Goal: Task Accomplishment & Management: Complete application form

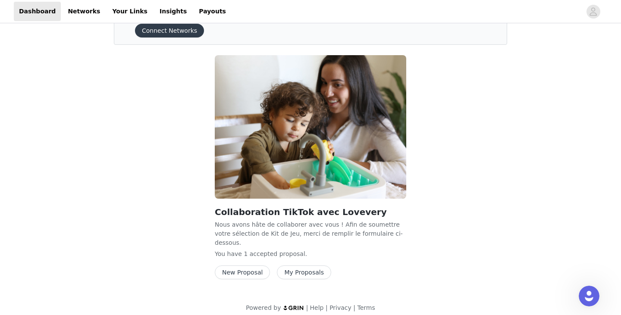
click at [249, 268] on button "New Proposal" at bounding box center [242, 272] width 55 height 14
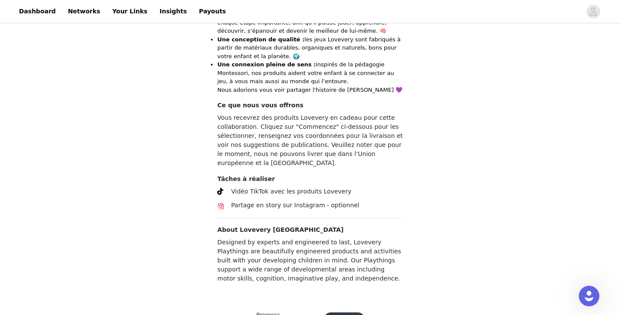
scroll to position [384, 0]
click at [344, 313] on button "Continue" at bounding box center [344, 320] width 41 height 14
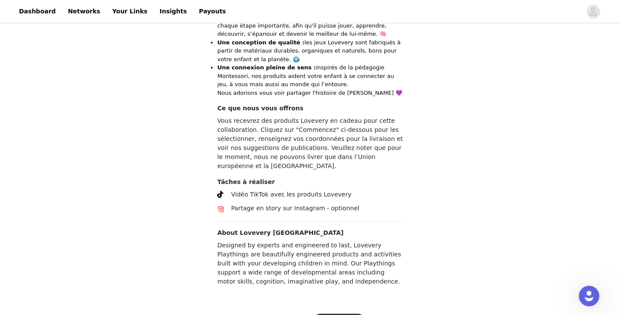
scroll to position [381, 0]
click at [330, 314] on button "Commencez" at bounding box center [338, 321] width 51 height 14
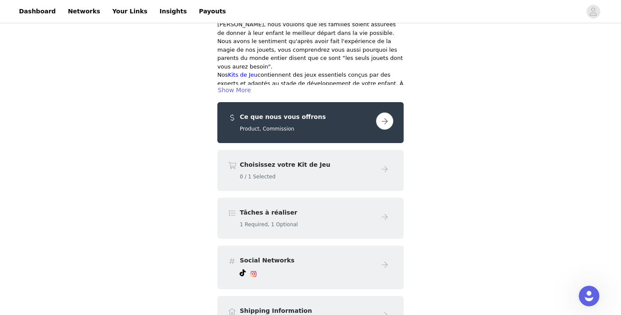
scroll to position [115, 0]
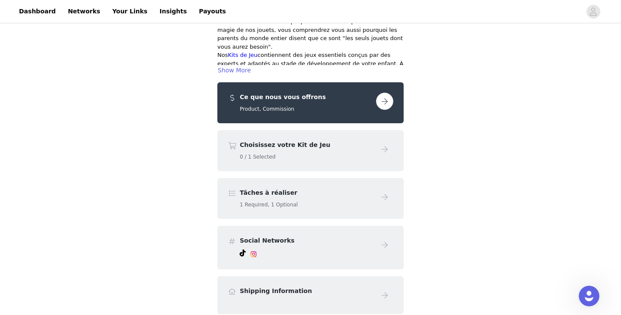
click at [326, 141] on h4 "Choisissez votre Kit de Jeu" at bounding box center [306, 145] width 133 height 9
click at [390, 93] on button "button" at bounding box center [384, 101] width 17 height 17
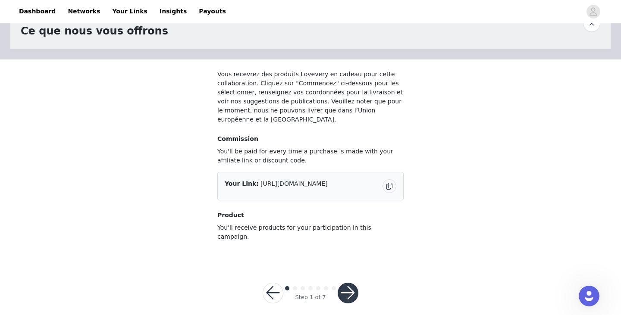
scroll to position [31, 0]
click at [353, 283] on button "button" at bounding box center [347, 293] width 21 height 21
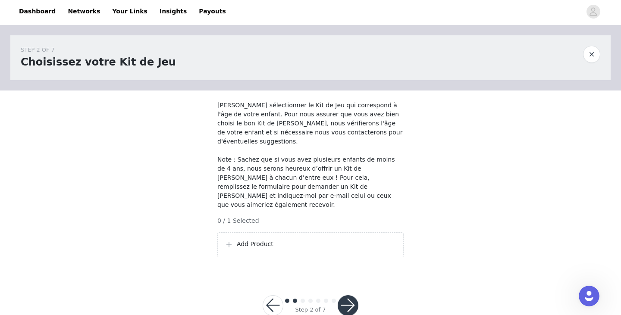
click at [257, 240] on p "Add Product" at bounding box center [316, 244] width 159 height 9
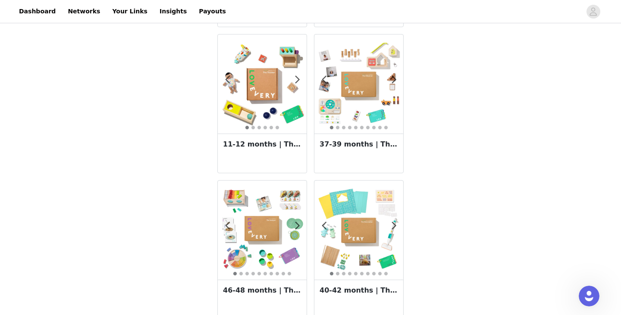
scroll to position [903, 0]
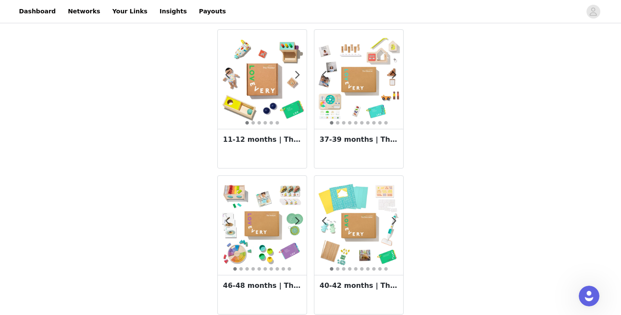
click at [361, 80] on img at bounding box center [358, 79] width 89 height 89
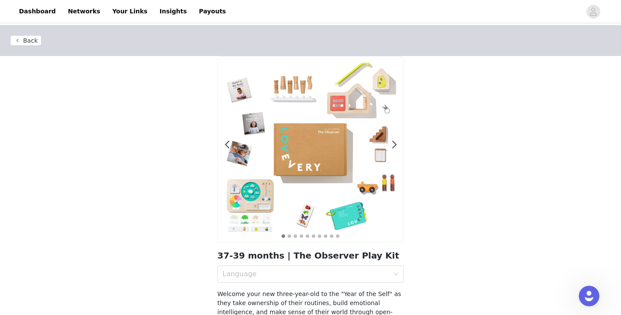
click at [323, 167] on img at bounding box center [310, 148] width 185 height 185
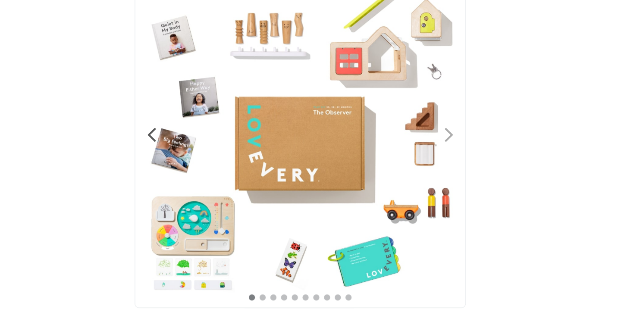
click at [384, 145] on span at bounding box center [393, 145] width 19 height 0
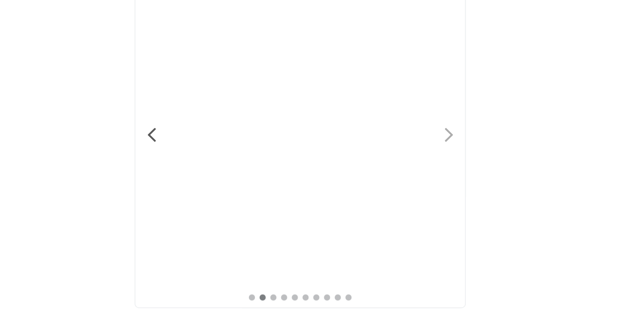
click at [384, 145] on span at bounding box center [393, 145] width 19 height 0
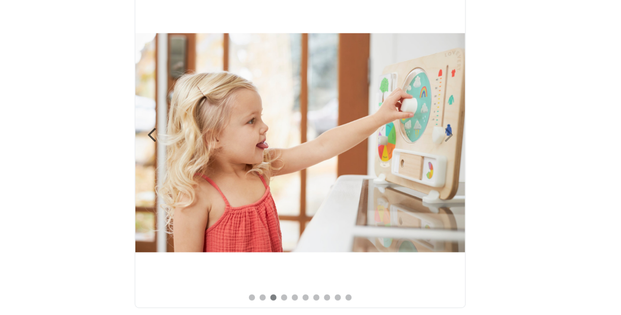
click at [384, 145] on span at bounding box center [393, 145] width 19 height 0
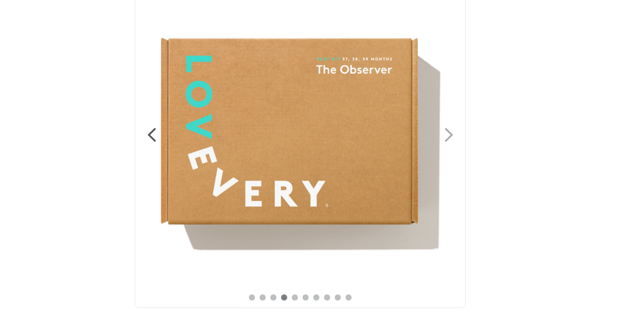
click at [384, 145] on span at bounding box center [393, 145] width 19 height 0
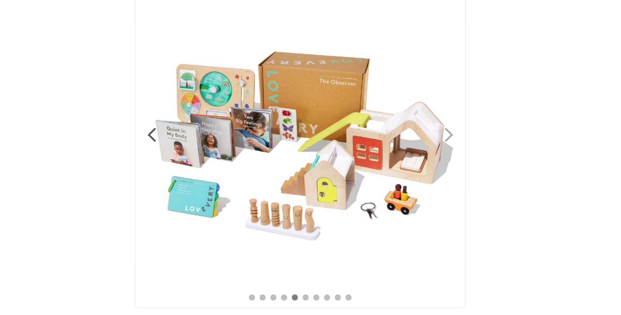
click at [384, 145] on span at bounding box center [393, 145] width 19 height 0
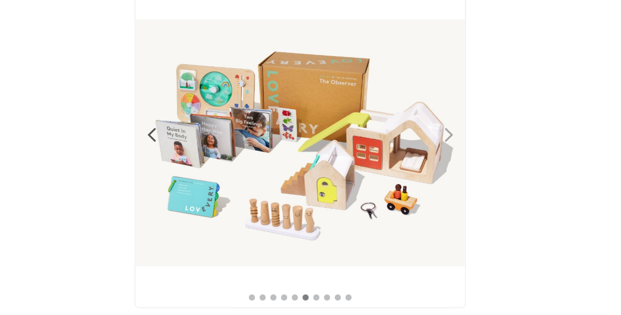
click at [384, 145] on span at bounding box center [393, 145] width 19 height 0
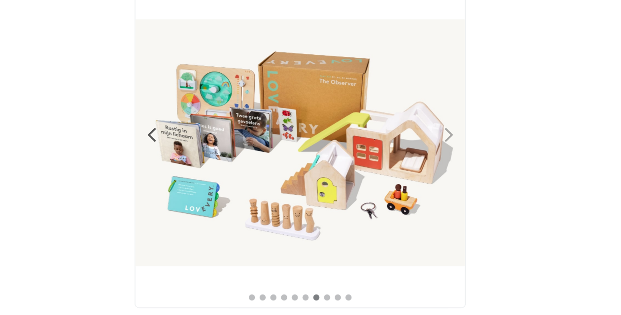
click at [384, 145] on span at bounding box center [393, 145] width 19 height 0
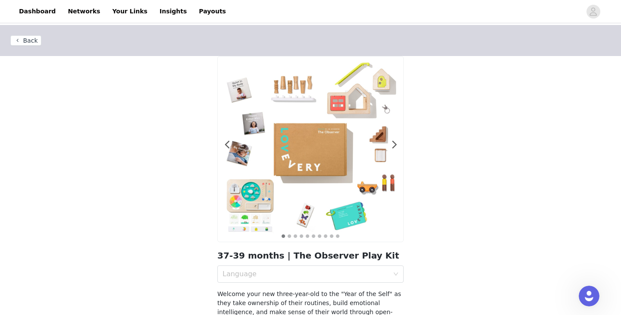
click at [33, 43] on button "Back" at bounding box center [25, 40] width 31 height 10
click at [25, 42] on button "Back" at bounding box center [25, 40] width 31 height 10
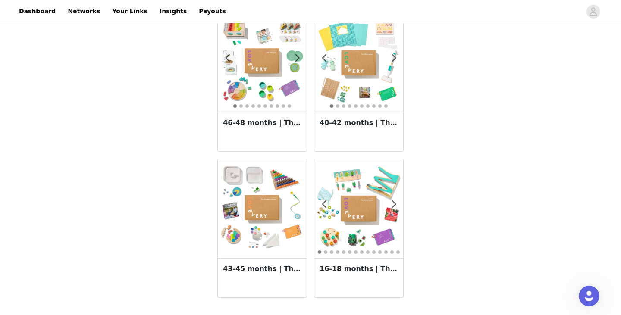
scroll to position [1066, 0]
click at [272, 202] on img at bounding box center [262, 208] width 89 height 89
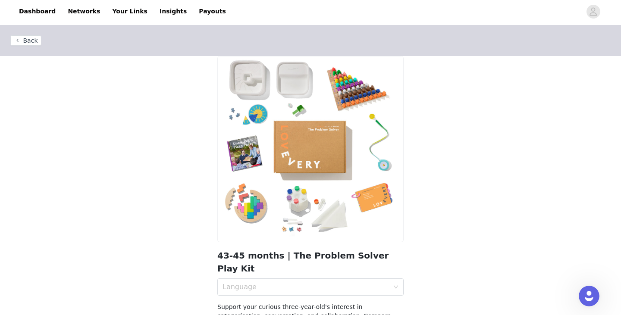
click at [287, 184] on img at bounding box center [310, 148] width 185 height 185
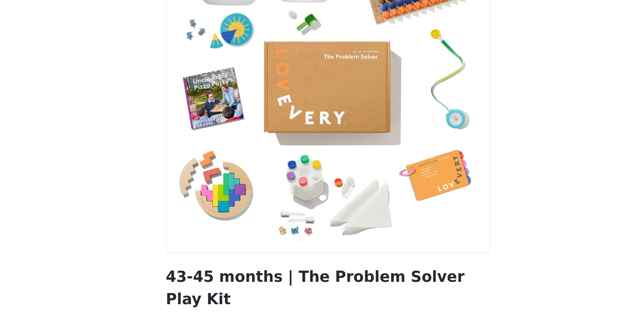
scroll to position [52, 0]
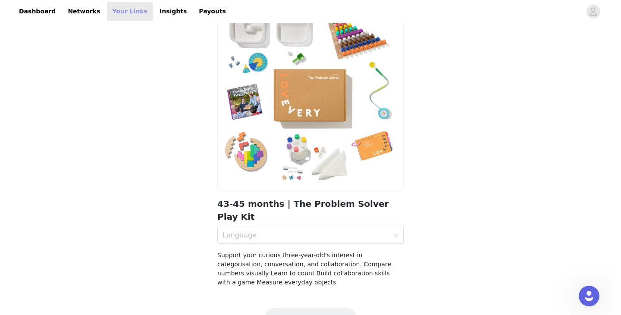
scroll to position [62, 0]
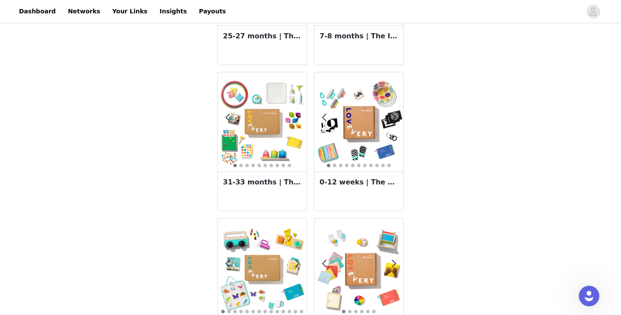
scroll to position [568, 0]
click at [268, 140] on img at bounding box center [262, 122] width 89 height 89
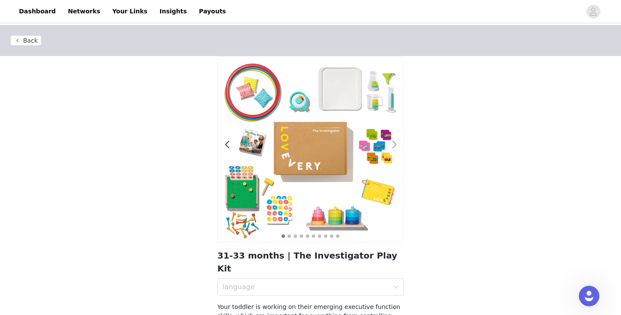
click at [396, 145] on span at bounding box center [393, 145] width 19 height 0
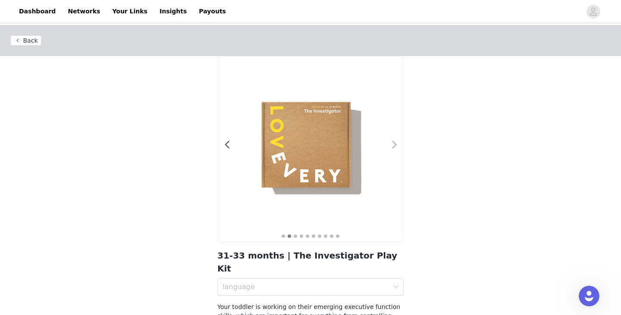
click at [396, 145] on span at bounding box center [393, 145] width 19 height 0
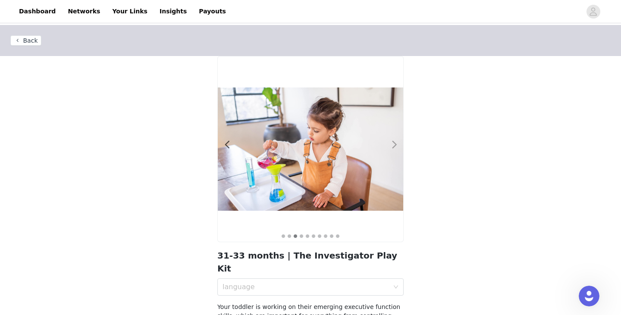
click at [396, 145] on span at bounding box center [393, 145] width 19 height 0
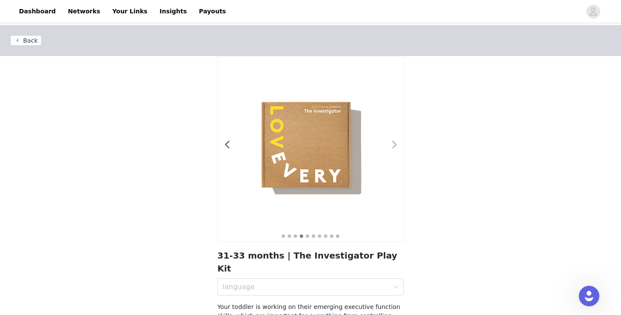
click at [396, 145] on span at bounding box center [393, 145] width 19 height 0
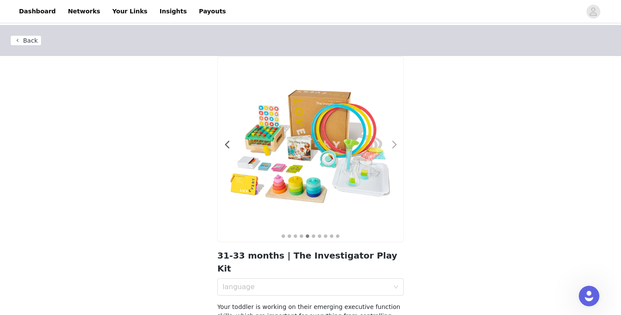
click at [396, 145] on span at bounding box center [393, 145] width 19 height 0
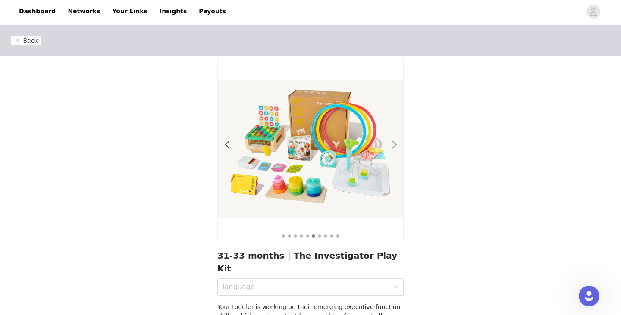
click at [396, 145] on span at bounding box center [393, 145] width 19 height 0
click at [27, 37] on button "Back" at bounding box center [25, 40] width 31 height 10
click at [29, 47] on header "Back" at bounding box center [310, 40] width 621 height 31
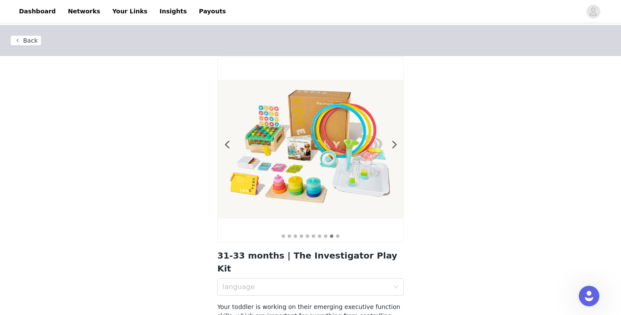
click at [28, 44] on button "Back" at bounding box center [25, 40] width 31 height 10
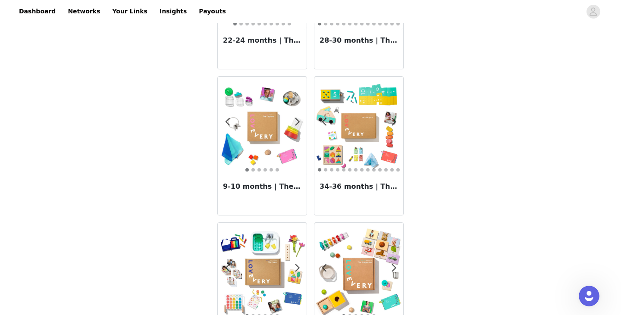
scroll to position [300, 0]
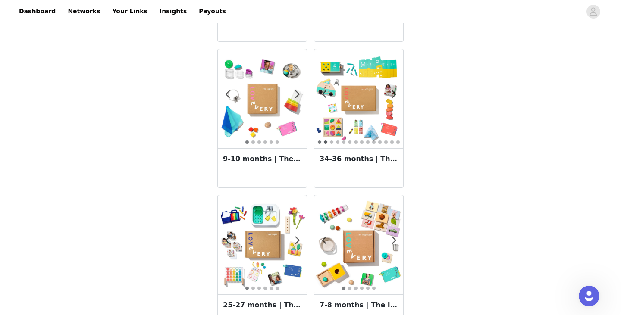
click at [326, 142] on button "2" at bounding box center [325, 142] width 4 height 4
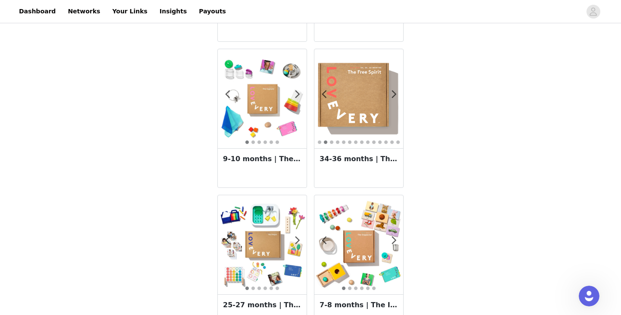
click at [329, 141] on ul "1 2 3 4 5 6 7 8 9 10 11 12 13 14 15 16 17" at bounding box center [358, 140] width 89 height 1
click at [321, 142] on button "1" at bounding box center [319, 142] width 4 height 4
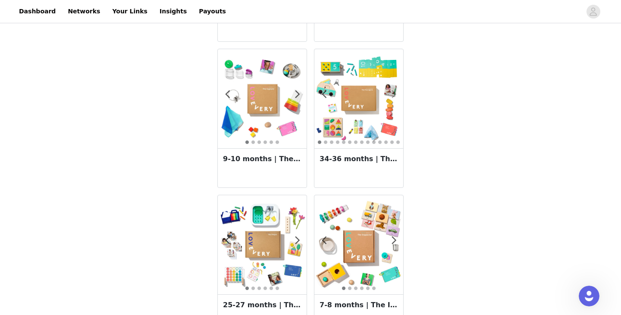
click at [395, 94] on span at bounding box center [393, 94] width 19 height 0
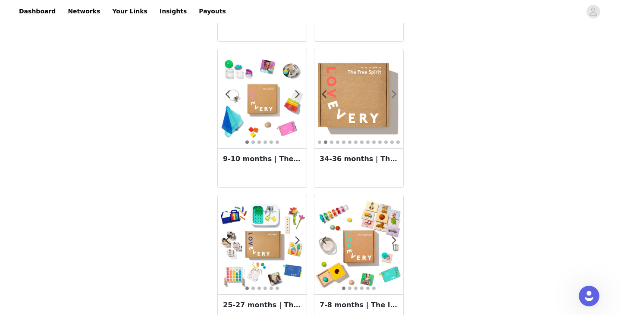
click at [395, 94] on span at bounding box center [393, 94] width 19 height 0
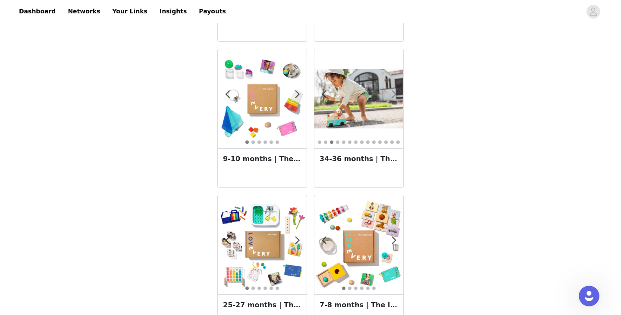
click at [395, 94] on span at bounding box center [393, 94] width 19 height 0
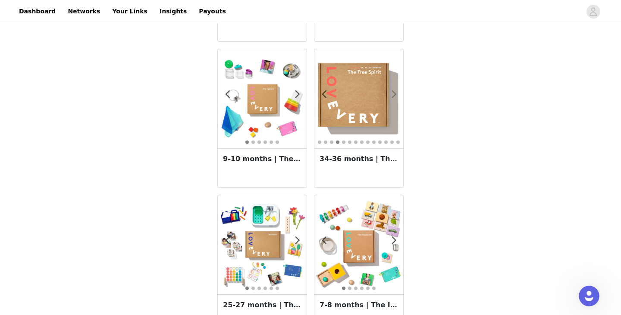
click at [395, 94] on span at bounding box center [393, 94] width 19 height 0
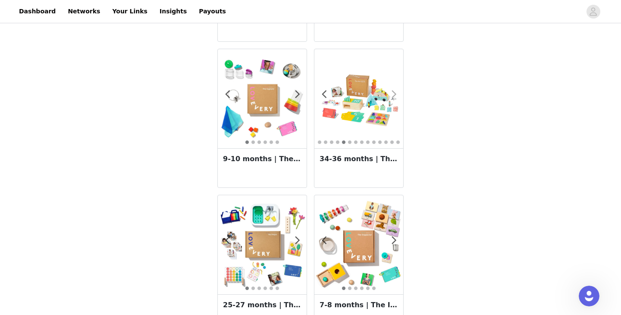
click at [395, 94] on span at bounding box center [393, 94] width 19 height 0
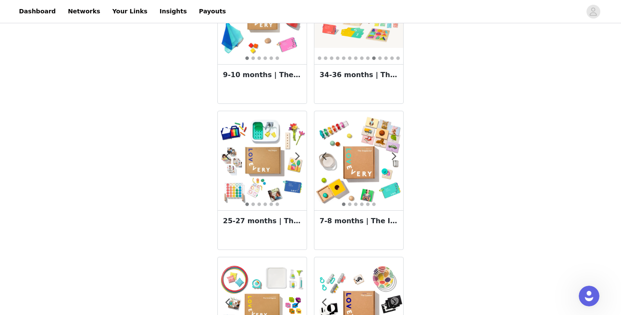
scroll to position [386, 0]
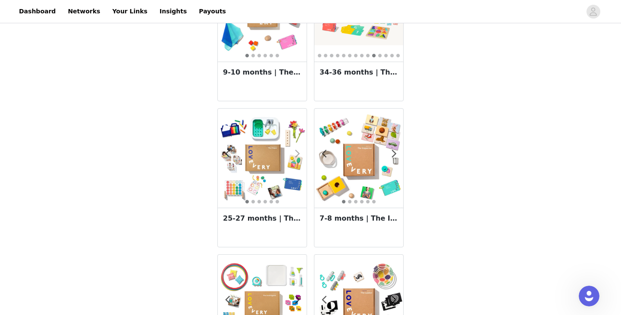
click at [297, 154] on span at bounding box center [296, 154] width 19 height 0
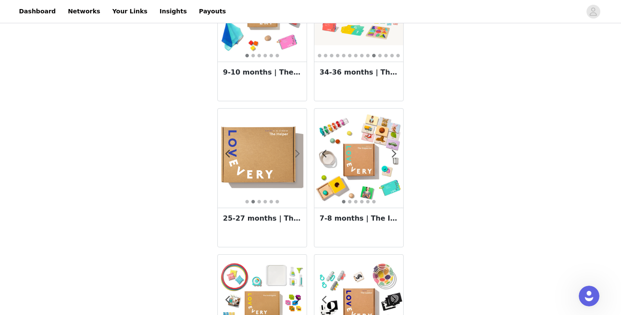
click at [297, 154] on span at bounding box center [296, 154] width 19 height 0
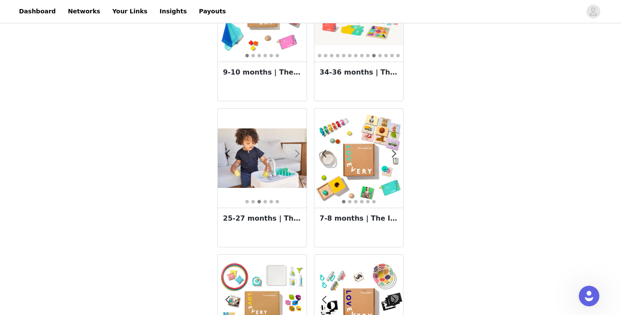
click at [297, 154] on span at bounding box center [296, 154] width 19 height 0
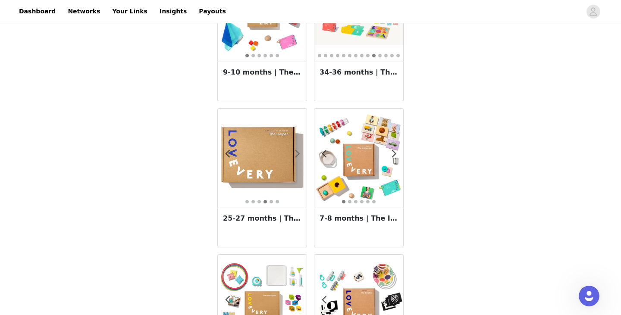
click at [297, 154] on span at bounding box center [296, 154] width 19 height 0
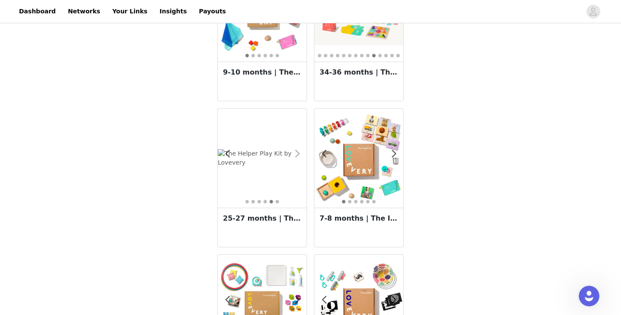
click at [297, 154] on span at bounding box center [296, 154] width 19 height 0
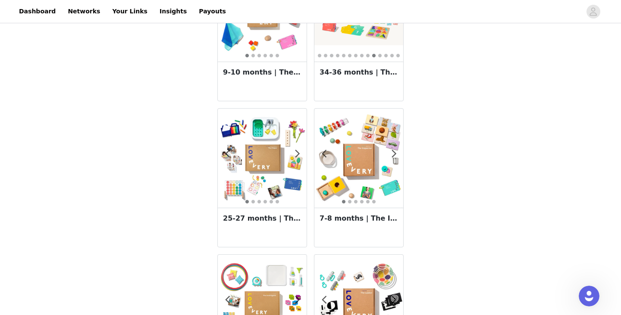
click at [250, 190] on img at bounding box center [262, 158] width 89 height 89
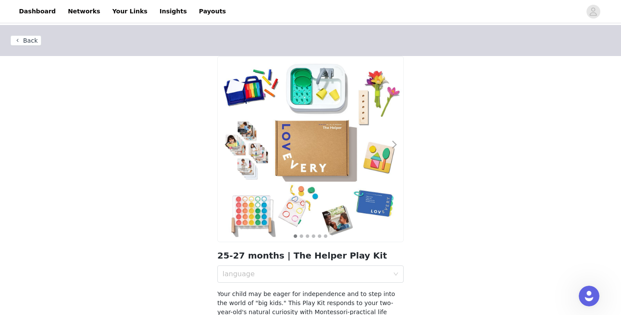
click at [393, 145] on span at bounding box center [393, 145] width 19 height 0
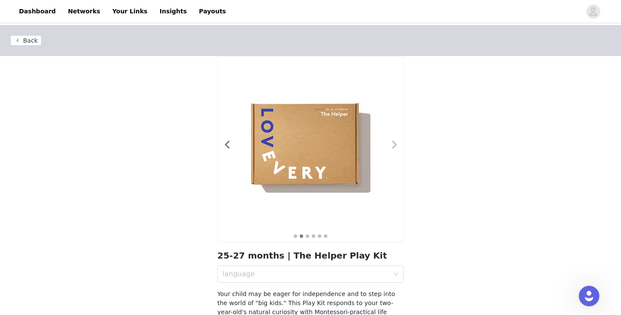
click at [393, 145] on span at bounding box center [393, 145] width 19 height 0
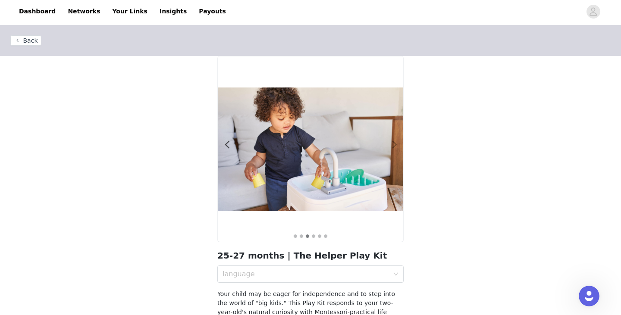
click at [393, 145] on span at bounding box center [393, 145] width 19 height 0
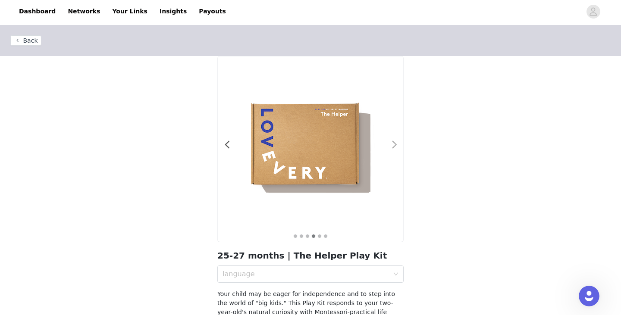
click at [393, 145] on span at bounding box center [393, 145] width 19 height 0
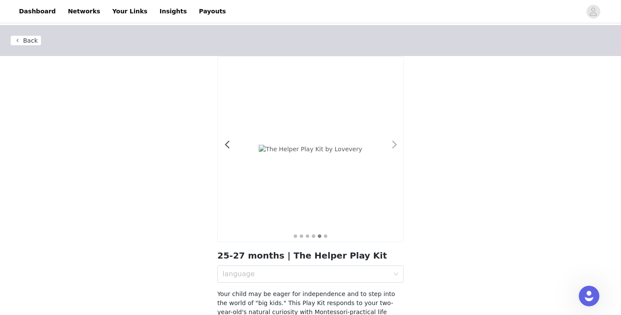
click at [393, 145] on span at bounding box center [393, 145] width 19 height 0
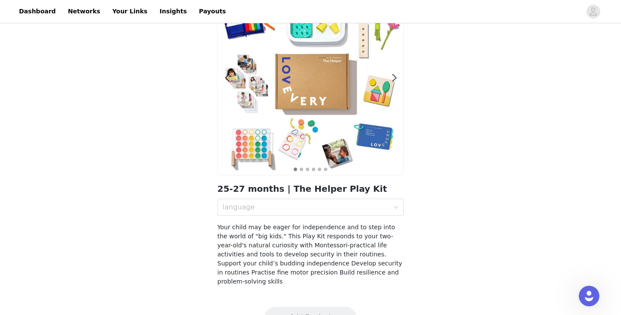
scroll to position [67, 0]
